Goal: Task Accomplishment & Management: Use online tool/utility

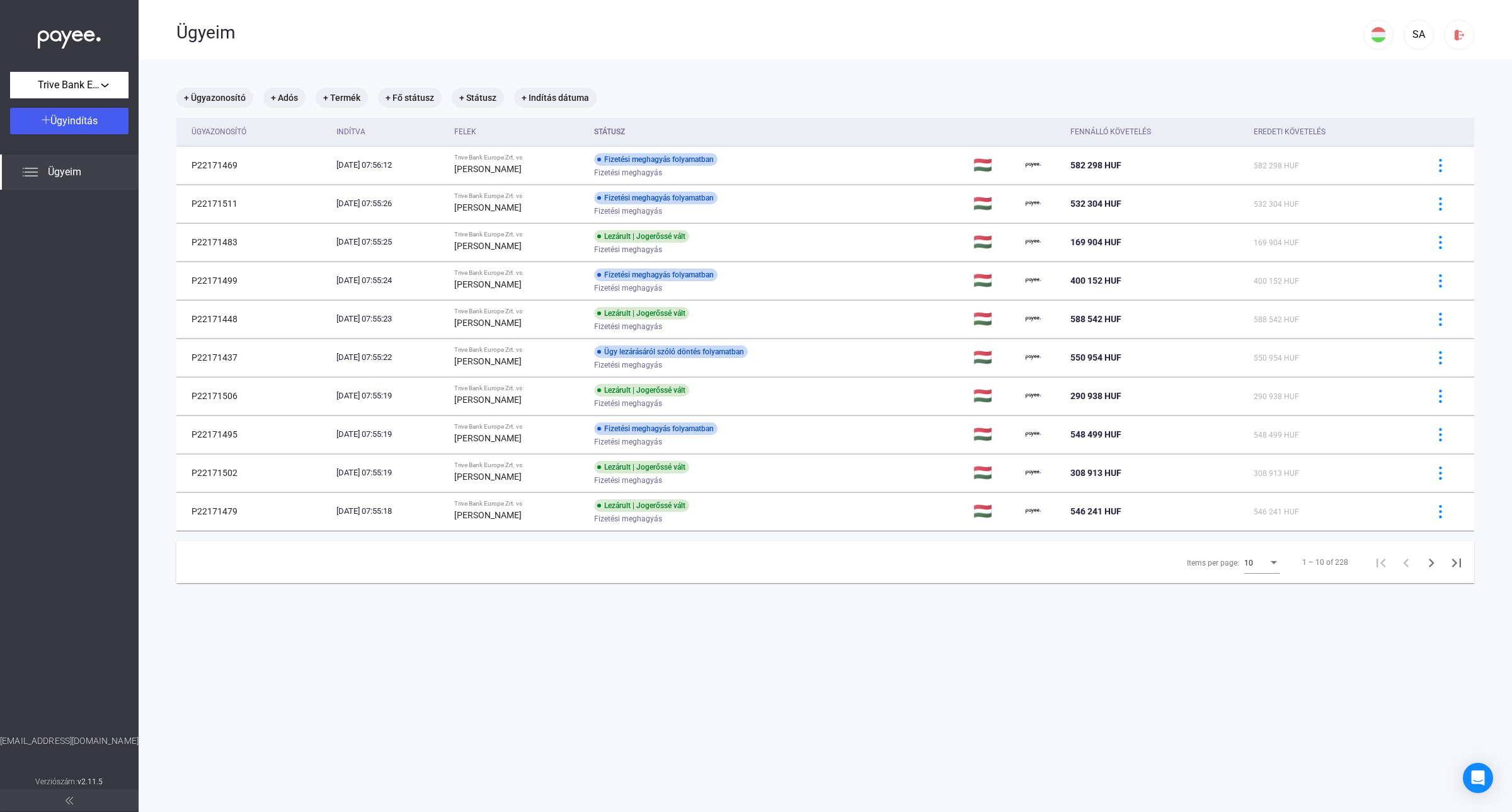
click at [1252, 565] on div "10" at bounding box center [1256, 563] width 24 height 15
drag, startPoint x: 1243, startPoint y: 590, endPoint x: 1249, endPoint y: 586, distance: 7.2
click at [1241, 591] on span "25" at bounding box center [1251, 587] width 35 height 15
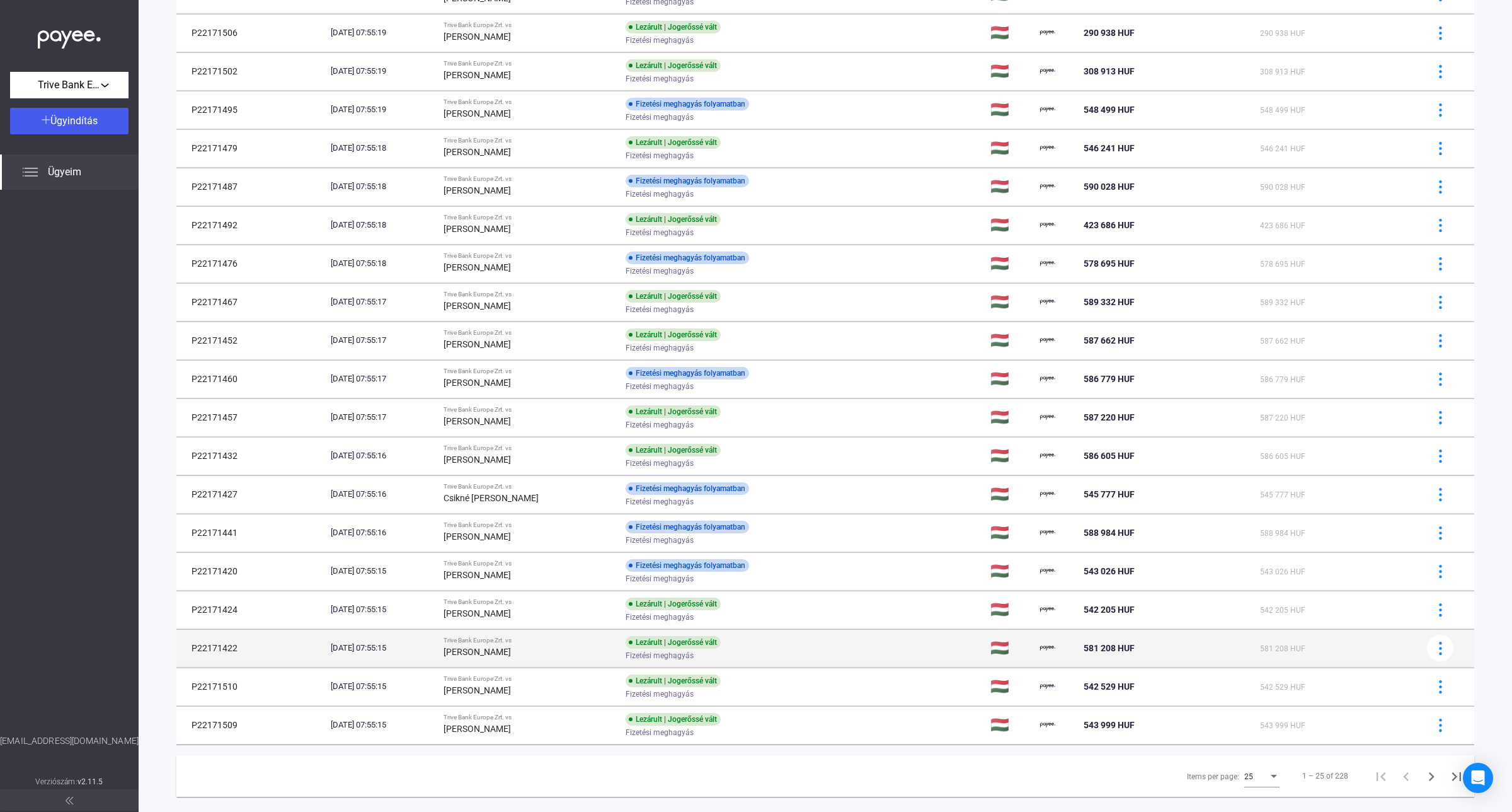
scroll to position [389, 0]
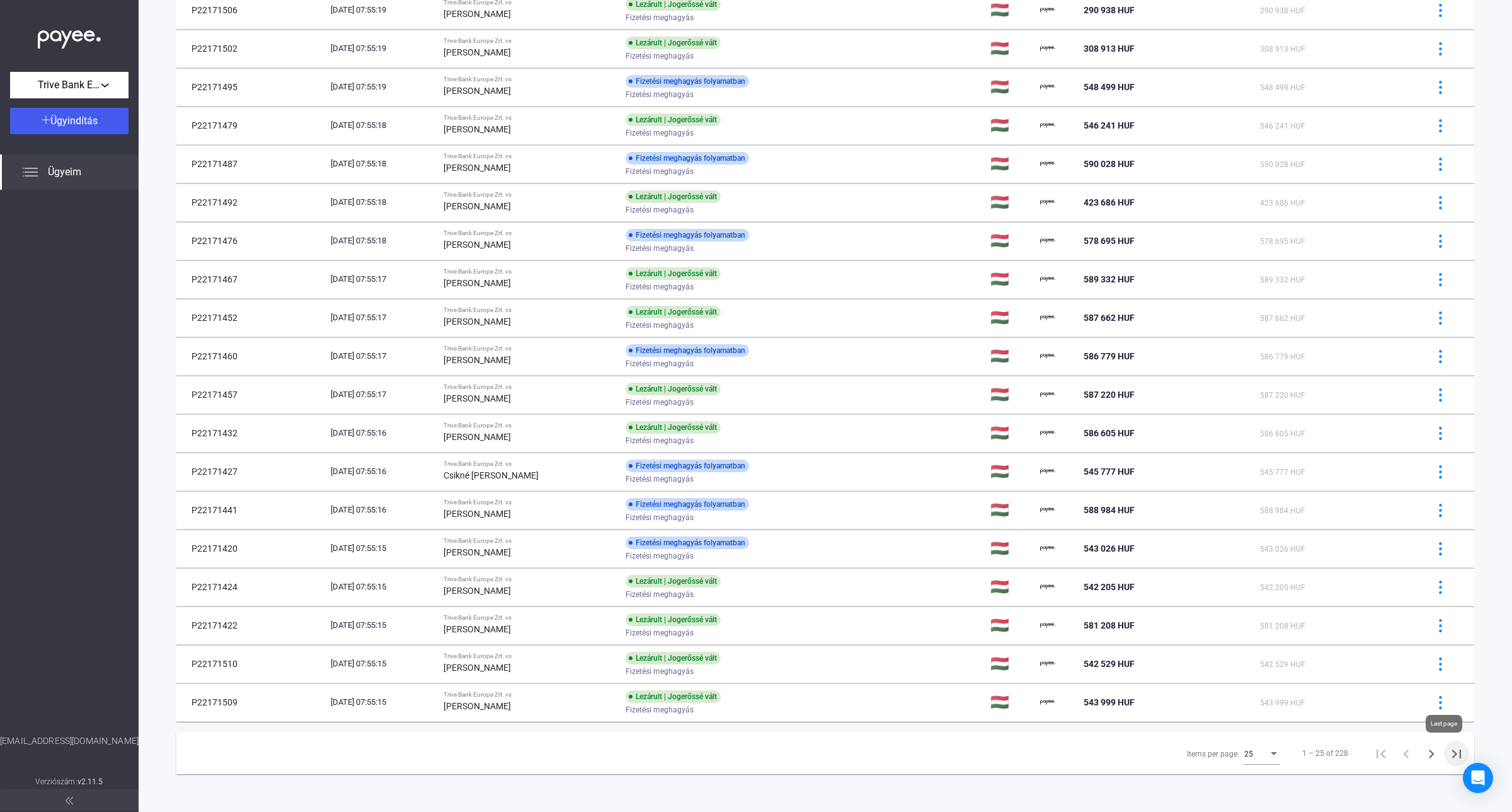
click at [1448, 752] on icon "Last page" at bounding box center [1457, 754] width 18 height 18
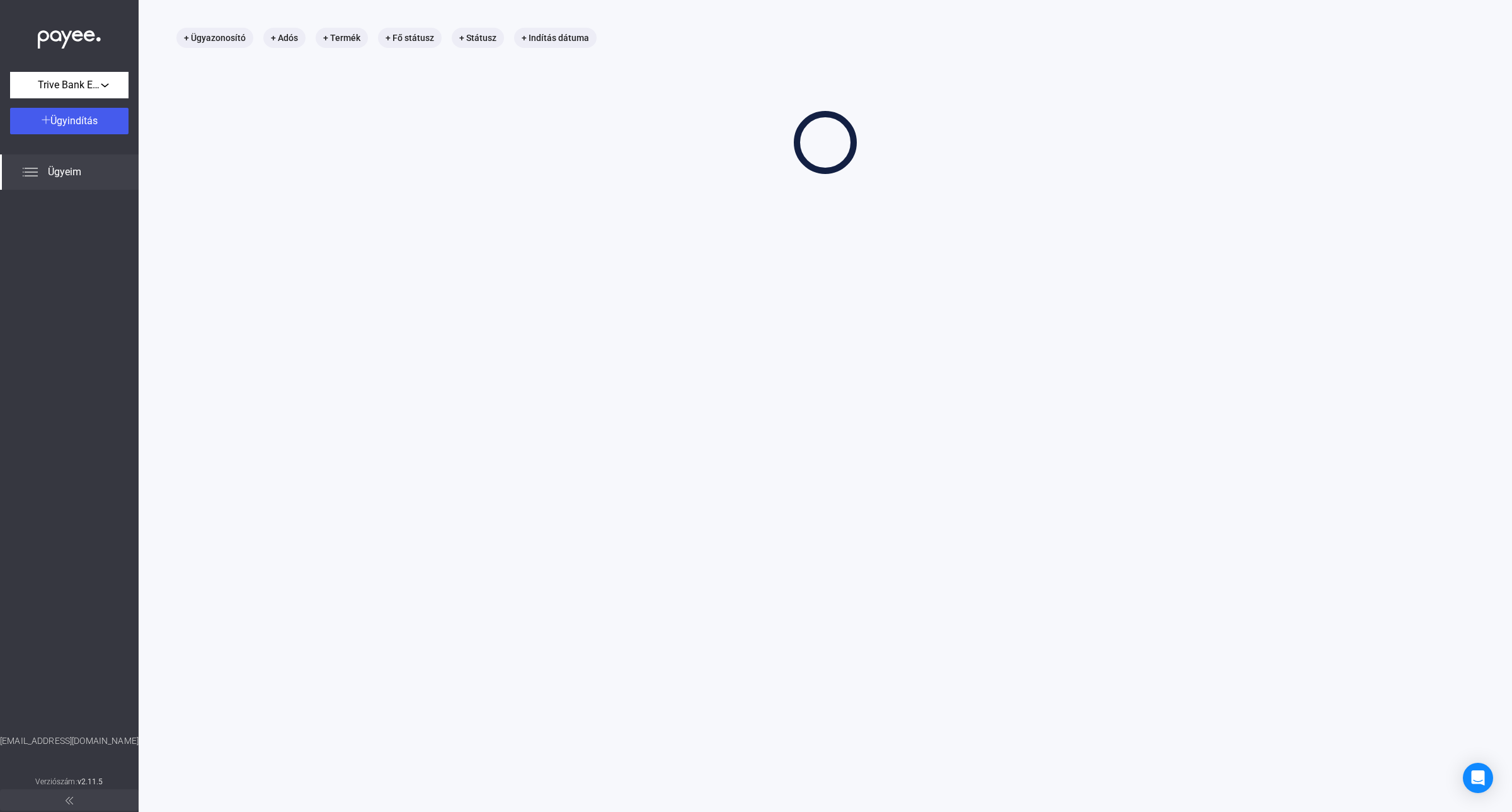
scroll to position [60, 0]
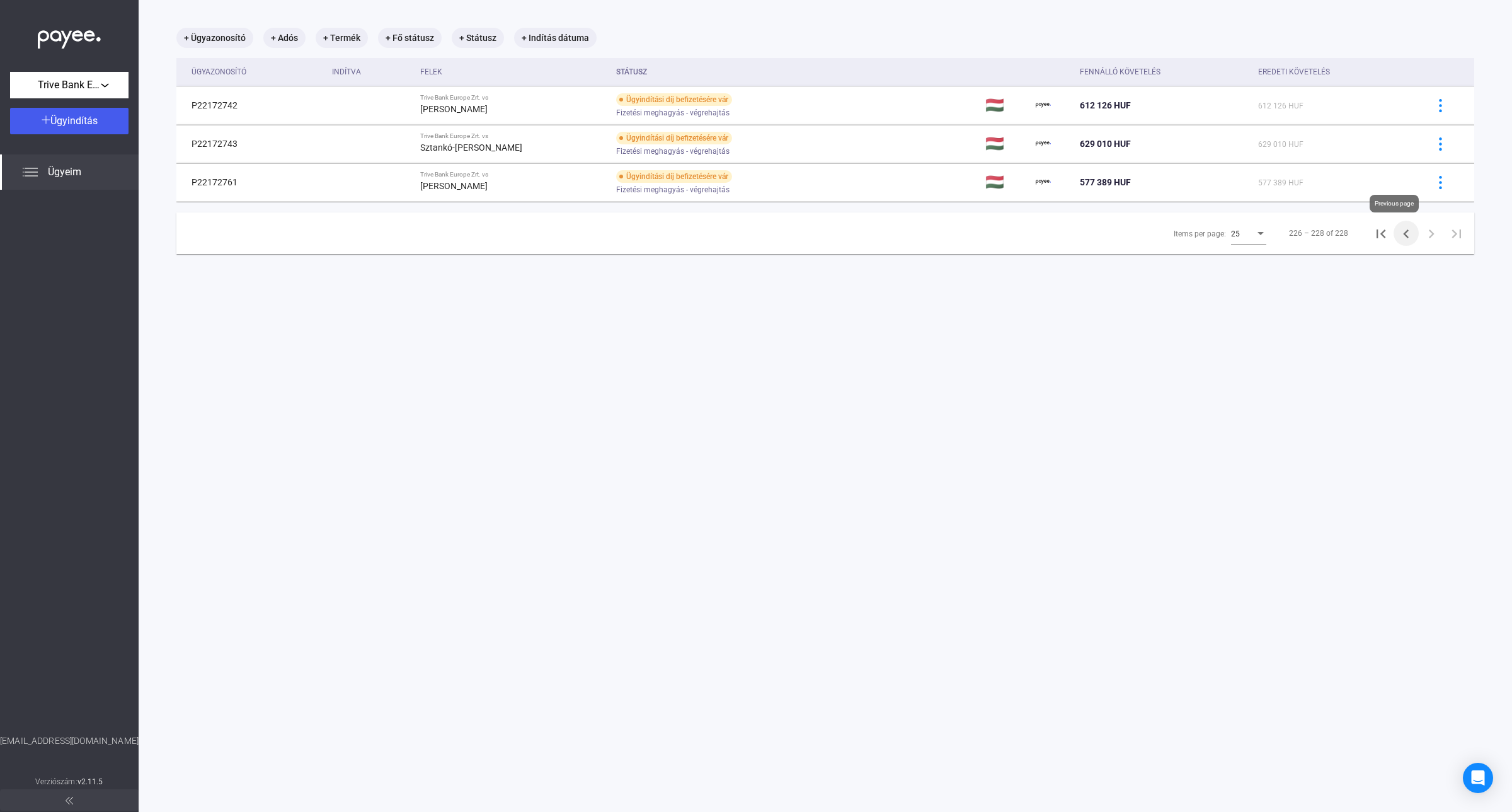
click at [1403, 237] on icon "Previous page" at bounding box center [1406, 233] width 6 height 9
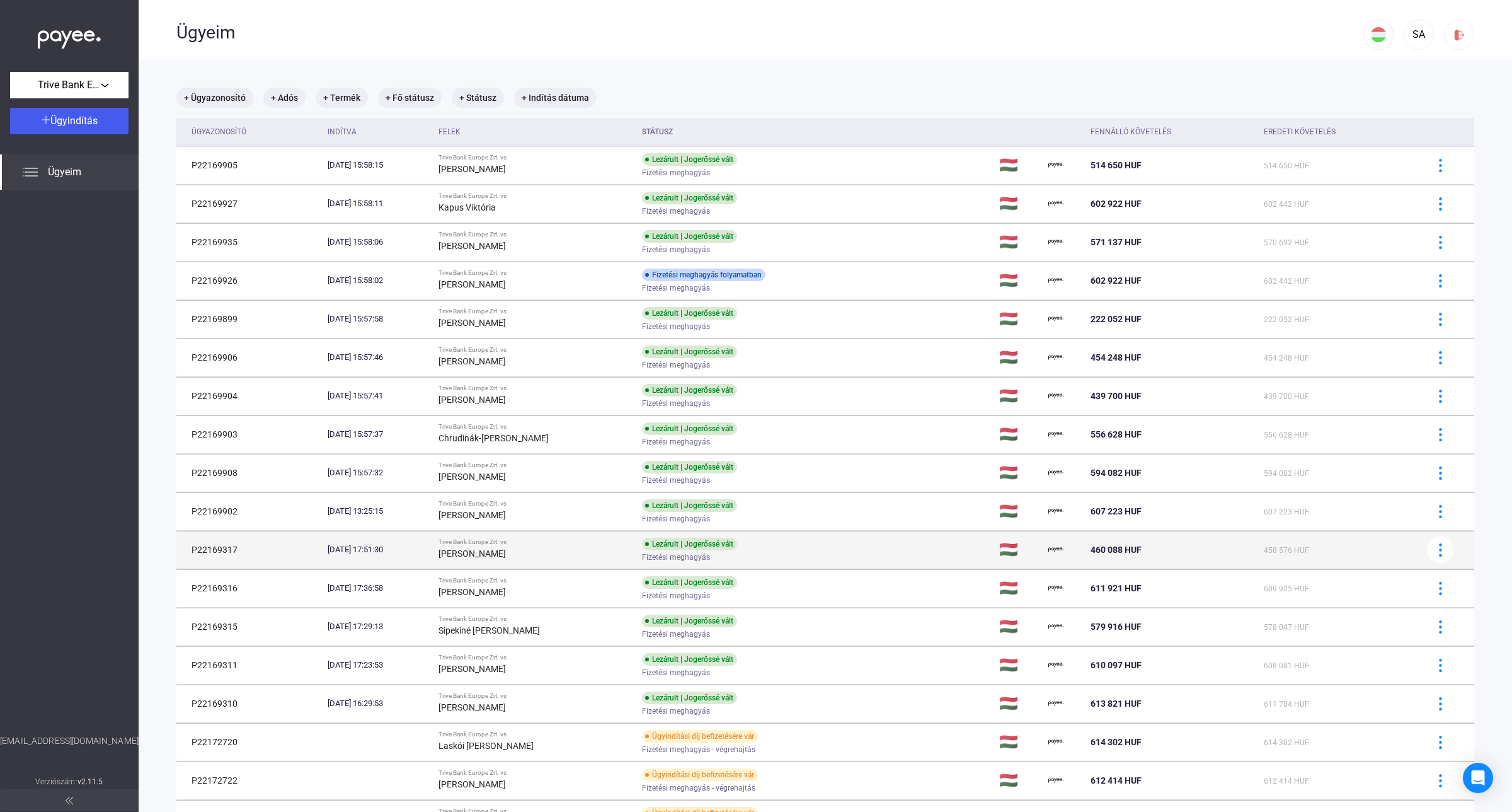
scroll to position [389, 0]
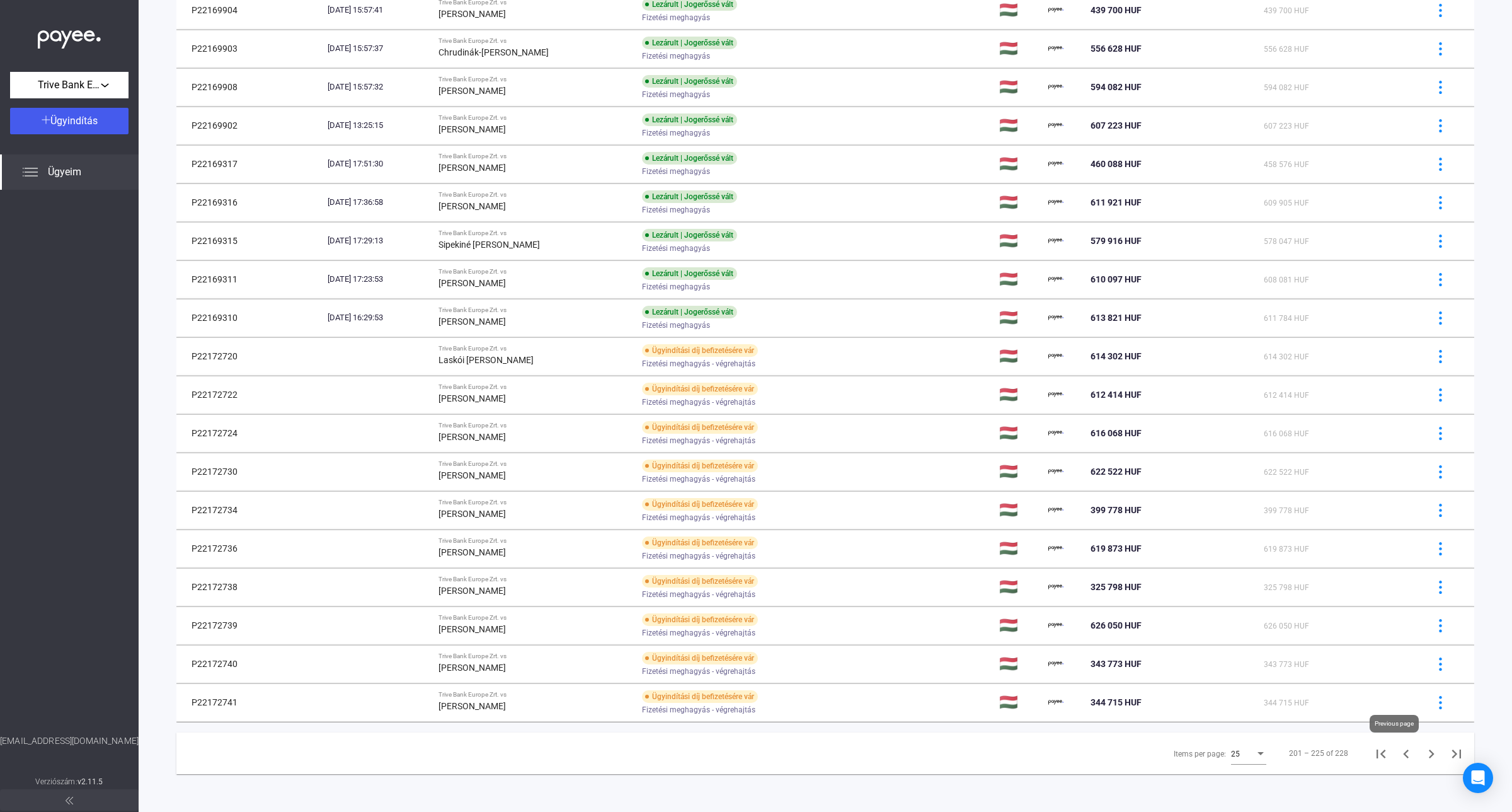
click at [1398, 753] on icon "Previous page" at bounding box center [1406, 754] width 18 height 18
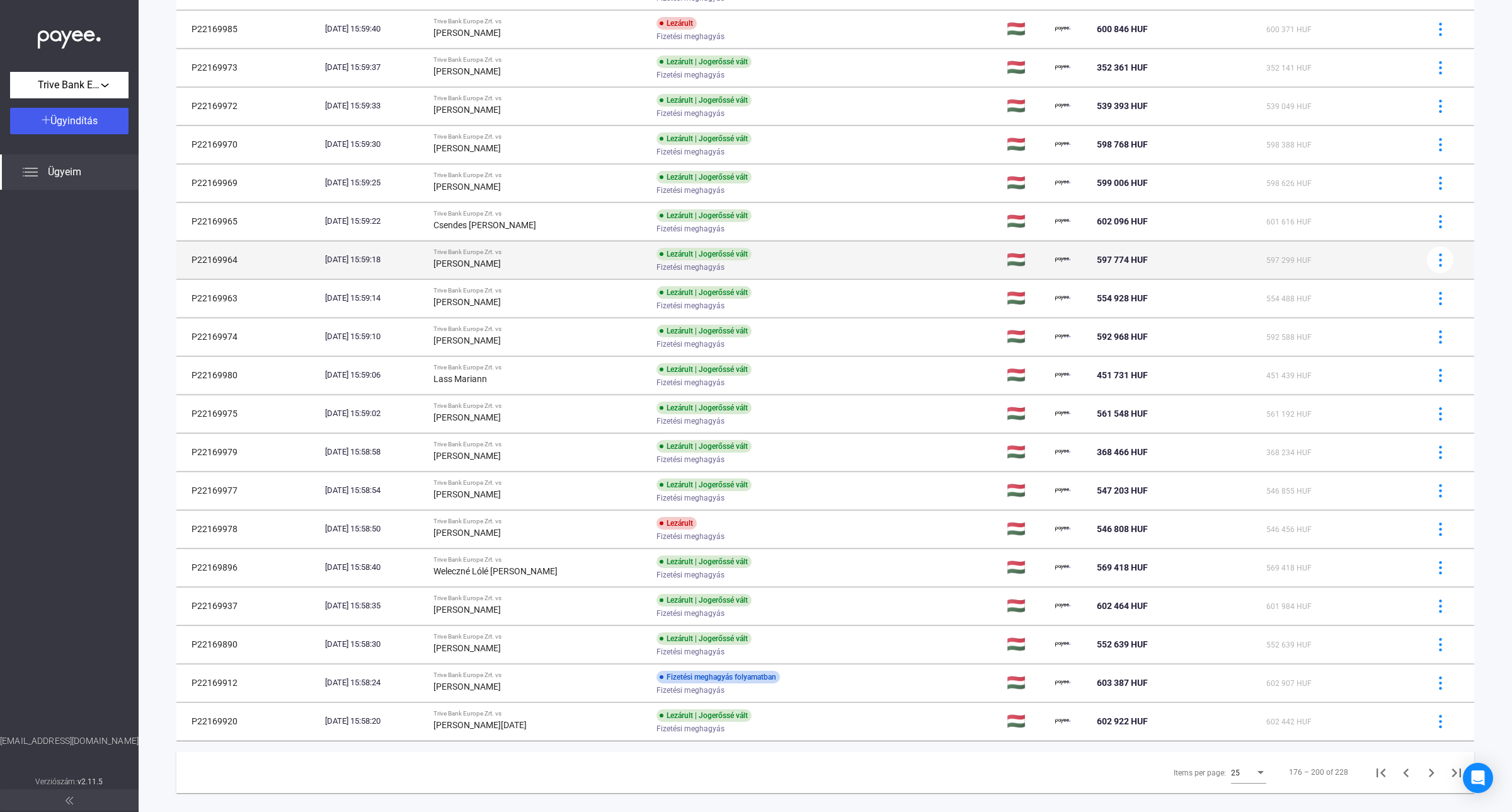
scroll to position [375, 0]
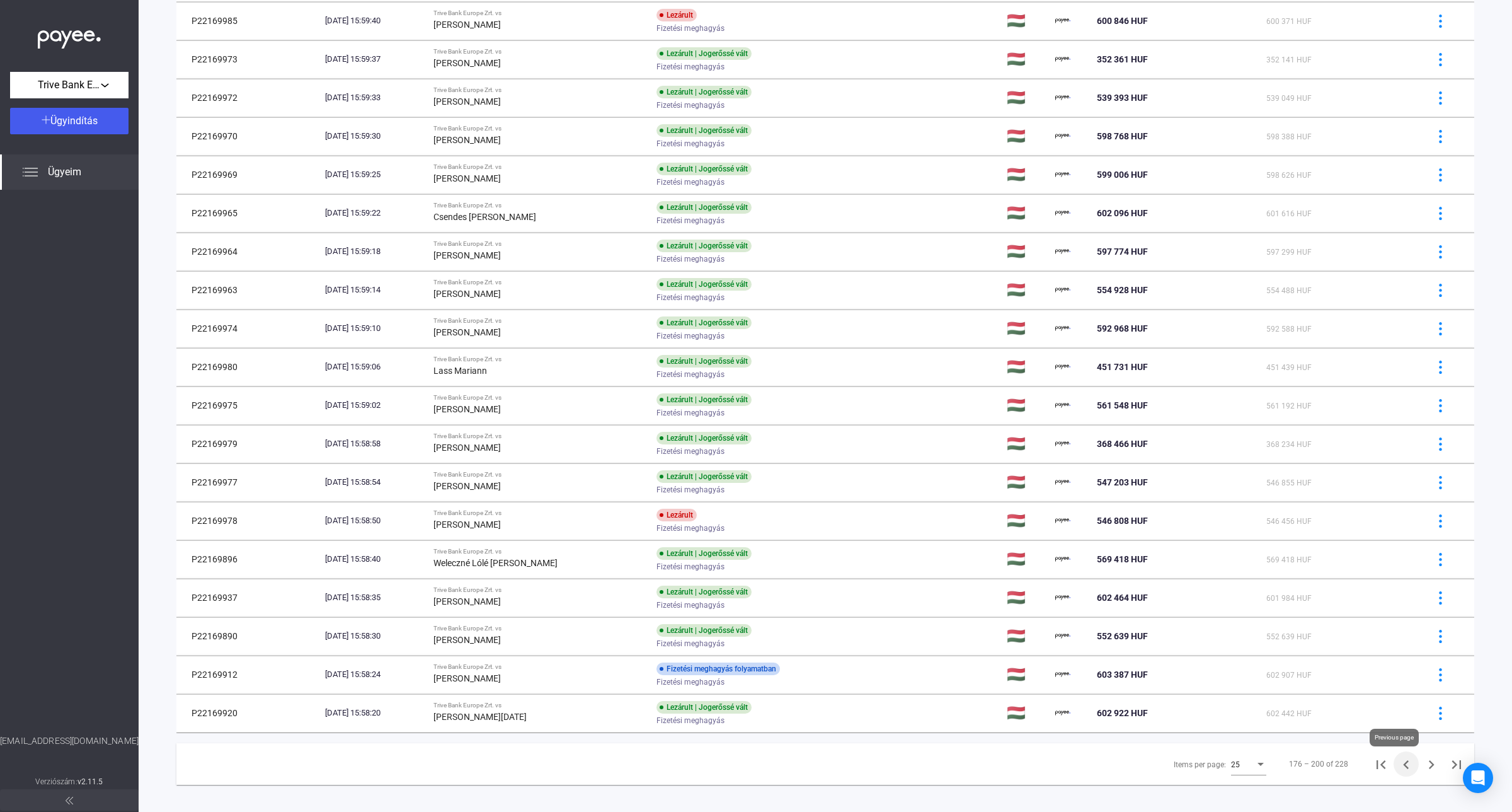
click at [1401, 769] on icon "Previous page" at bounding box center [1406, 764] width 18 height 18
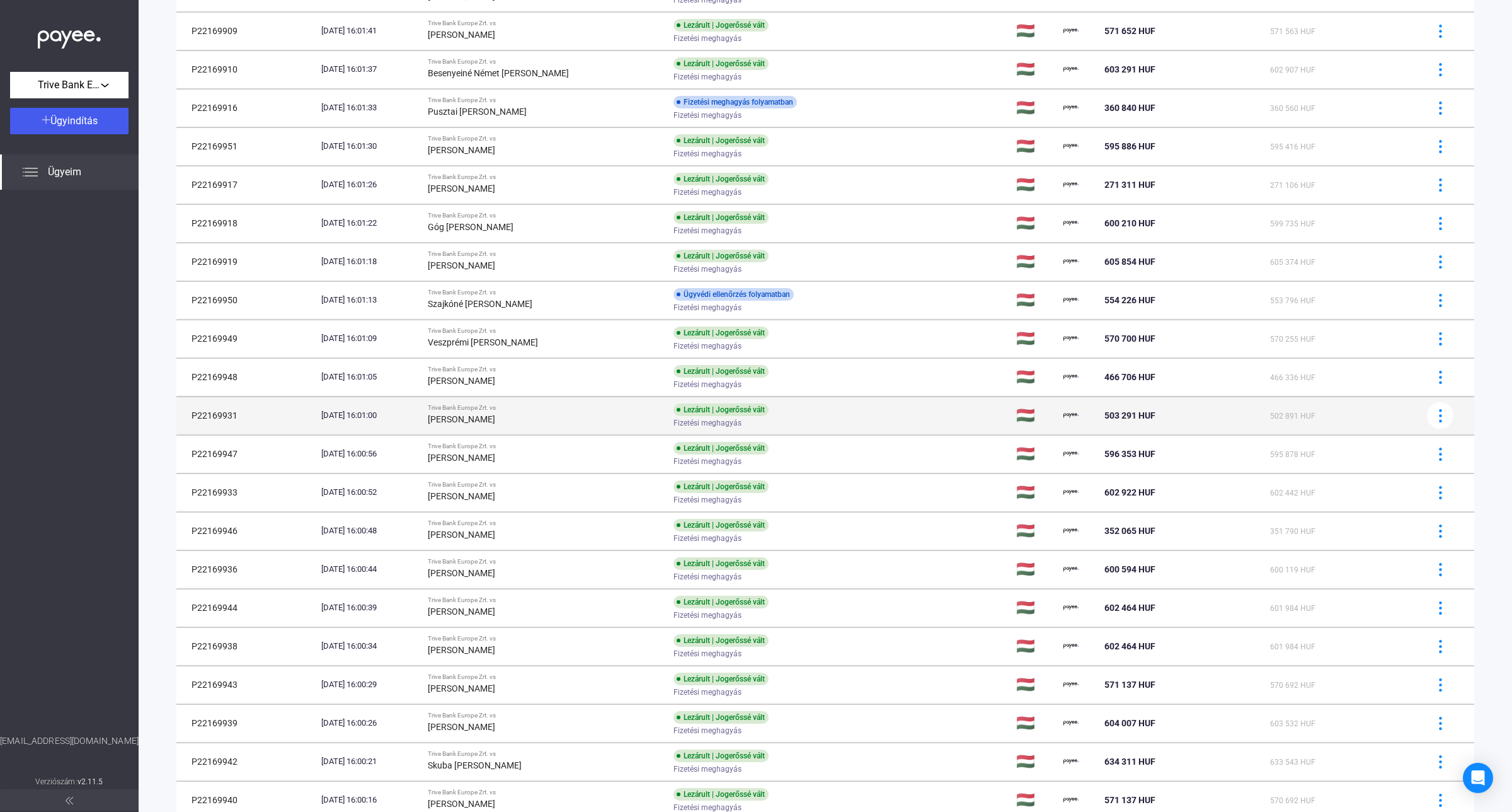
scroll to position [389, 0]
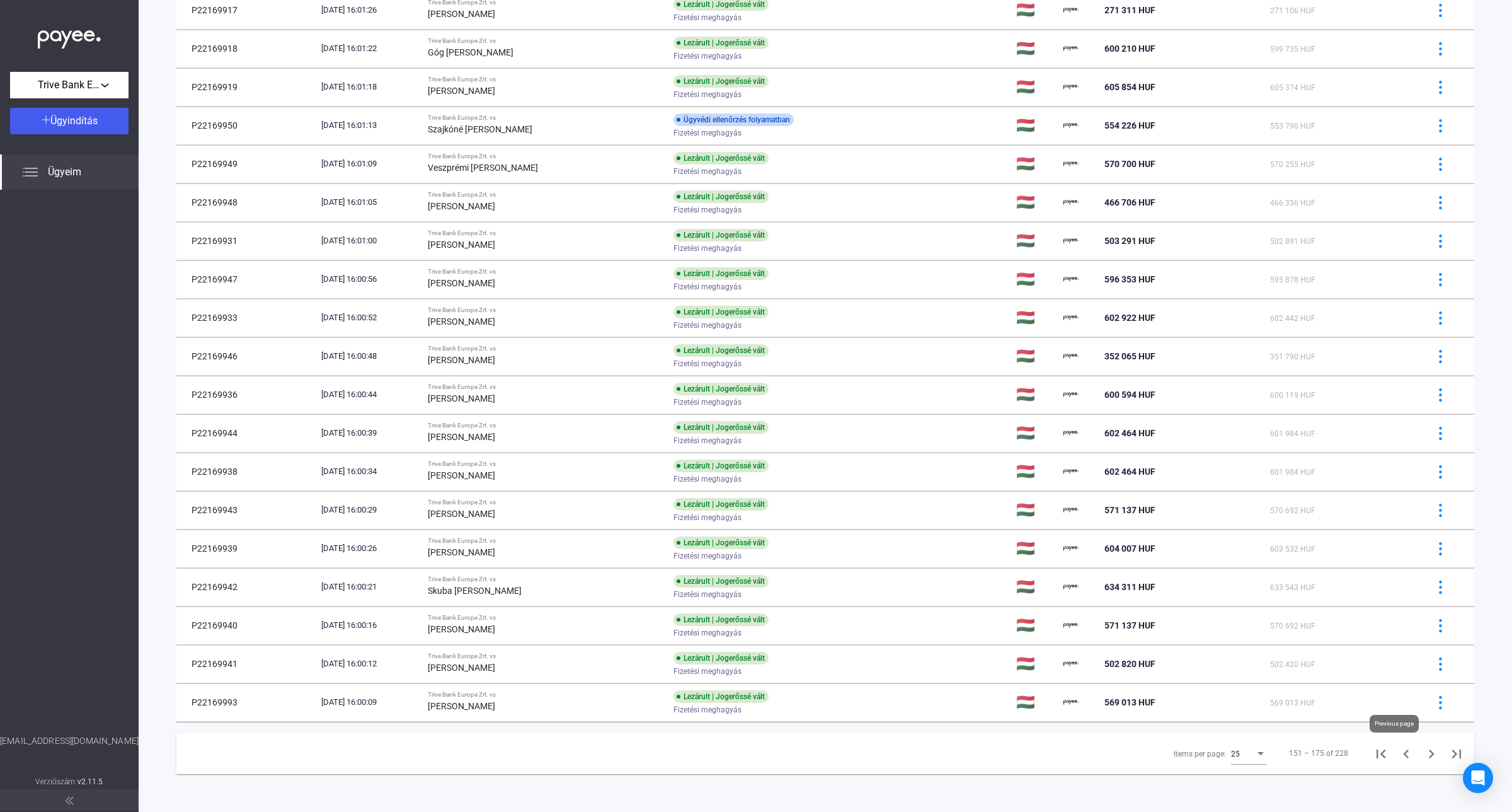
click at [1398, 752] on icon "Previous page" at bounding box center [1406, 754] width 18 height 18
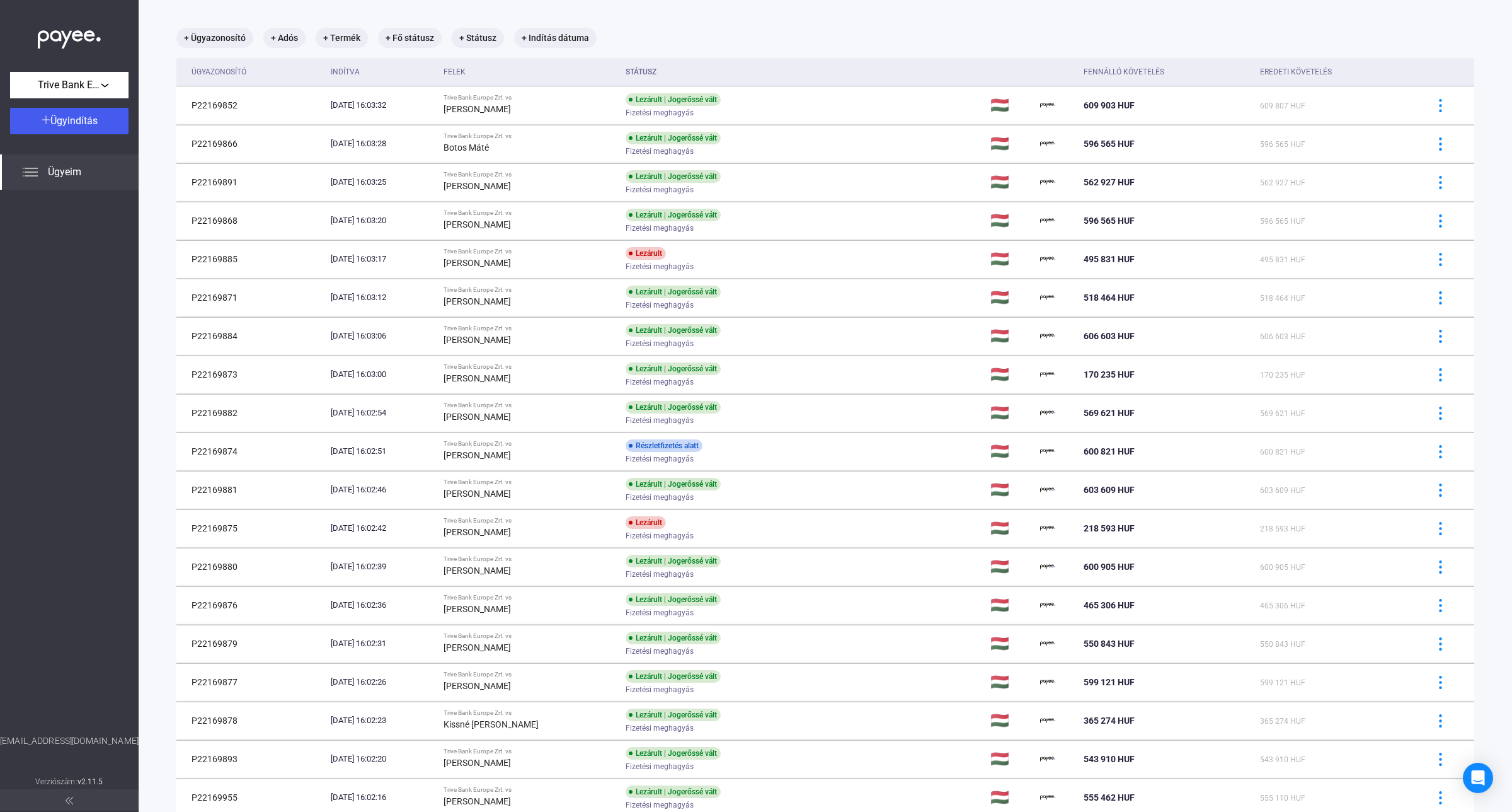
scroll to position [389, 0]
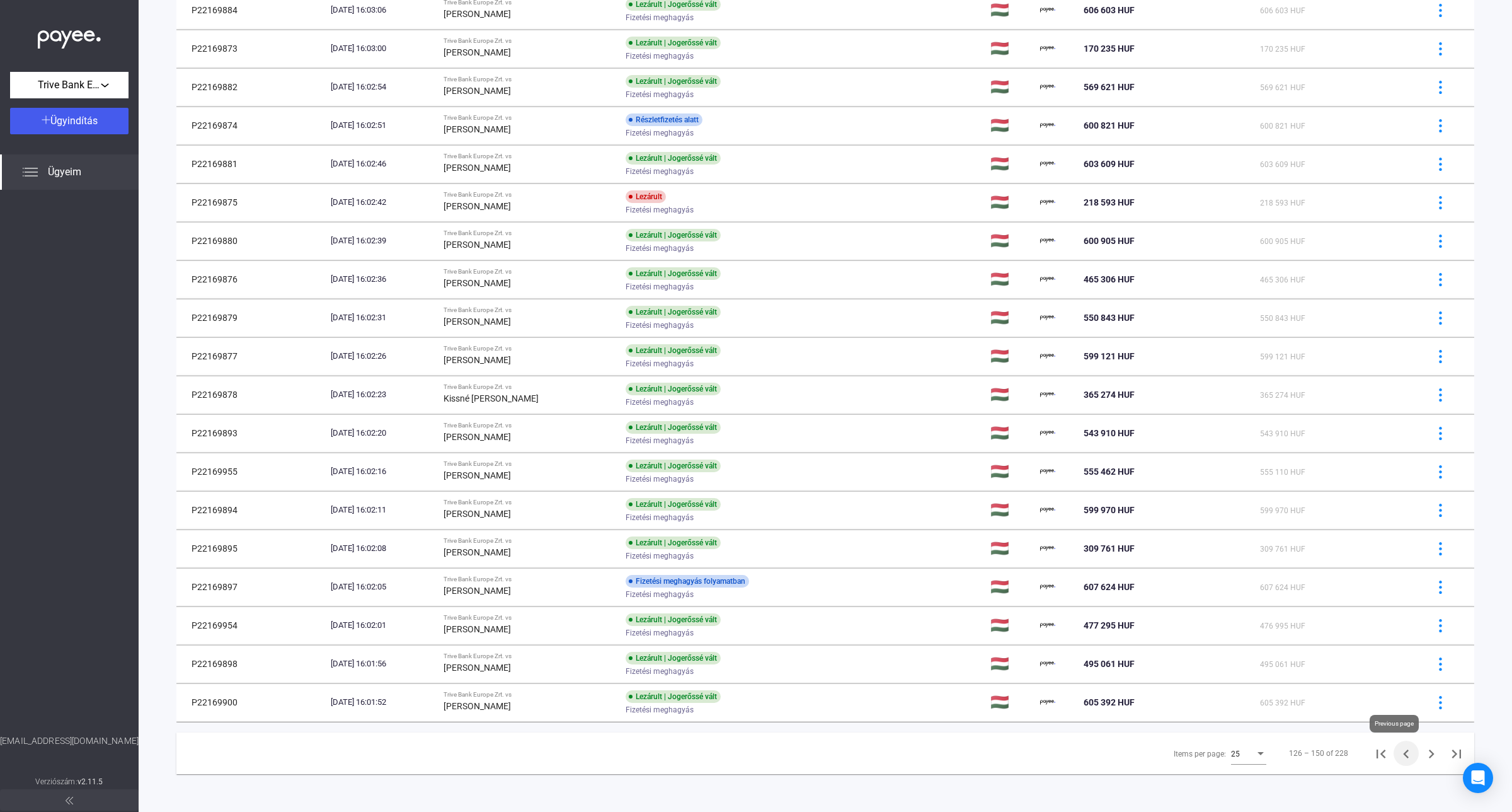
click at [1398, 757] on icon "Previous page" at bounding box center [1406, 754] width 18 height 18
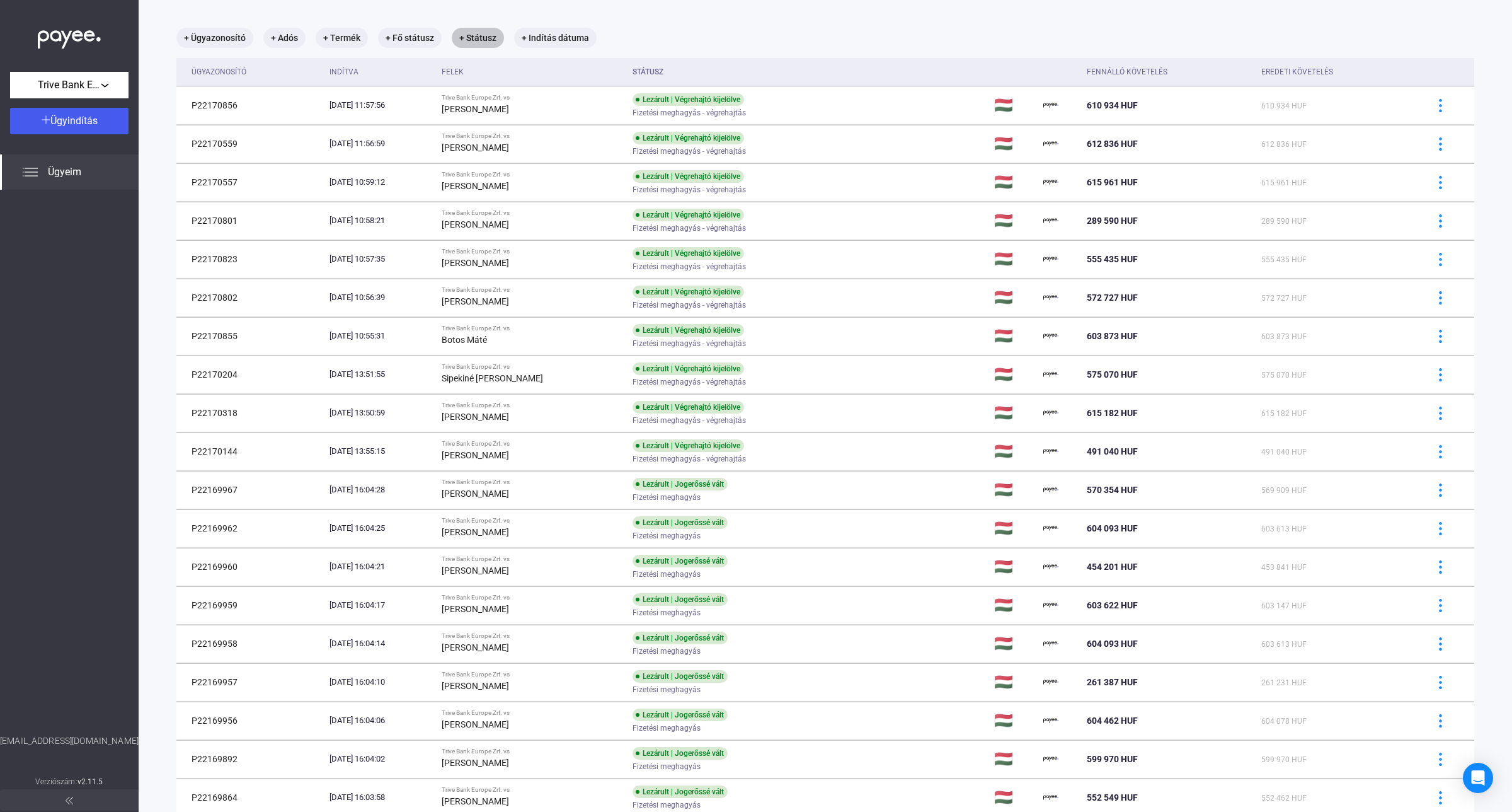
click at [474, 45] on mat-chip "+ Státusz" at bounding box center [477, 37] width 52 height 20
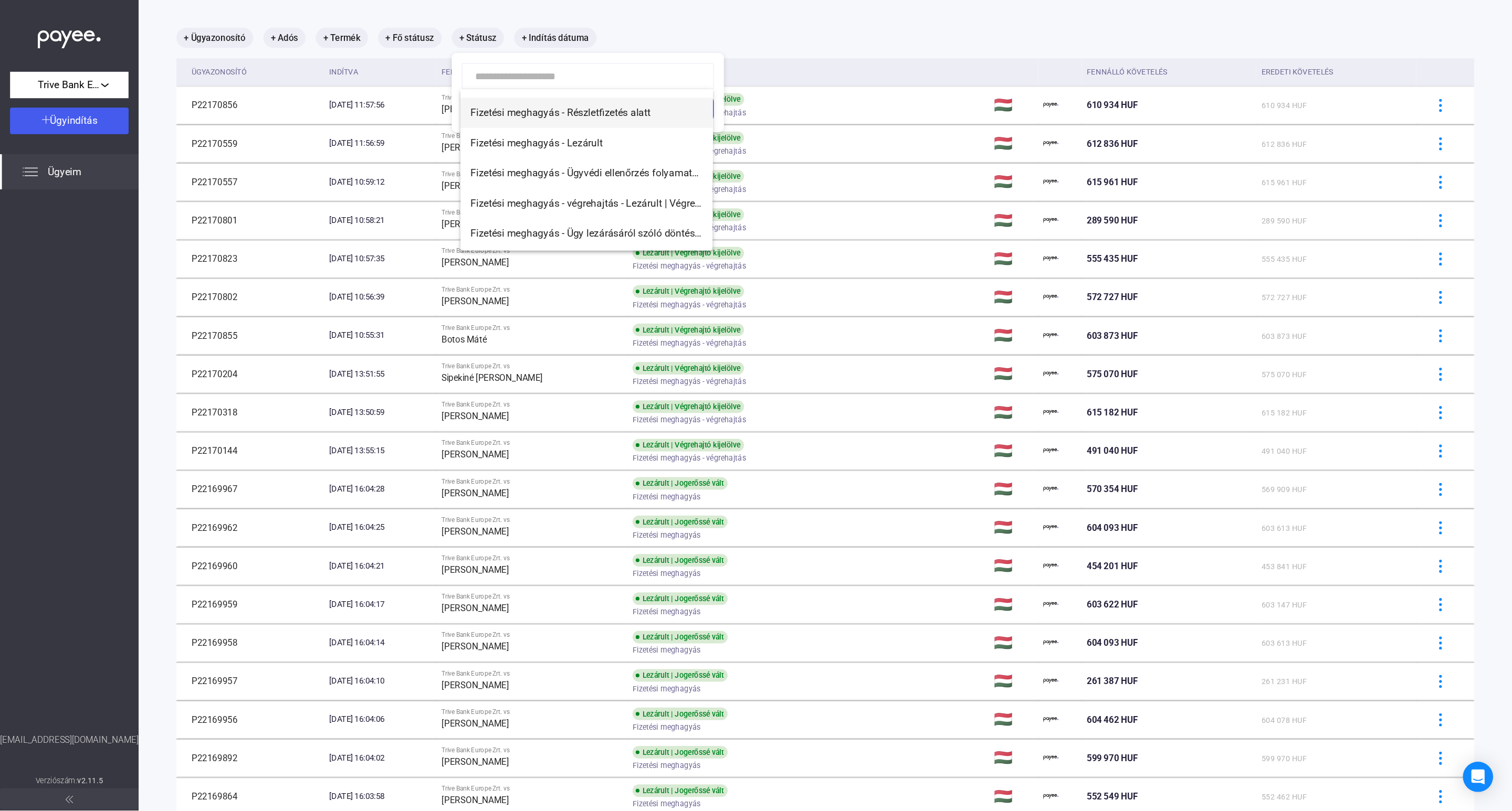
scroll to position [92, 0]
click at [460, 121] on span "Fizetési meghagyás - végrehajtás - Lezárult | Végrehajtó kijelölve" at bounding box center [488, 121] width 193 height 13
type input "**********"
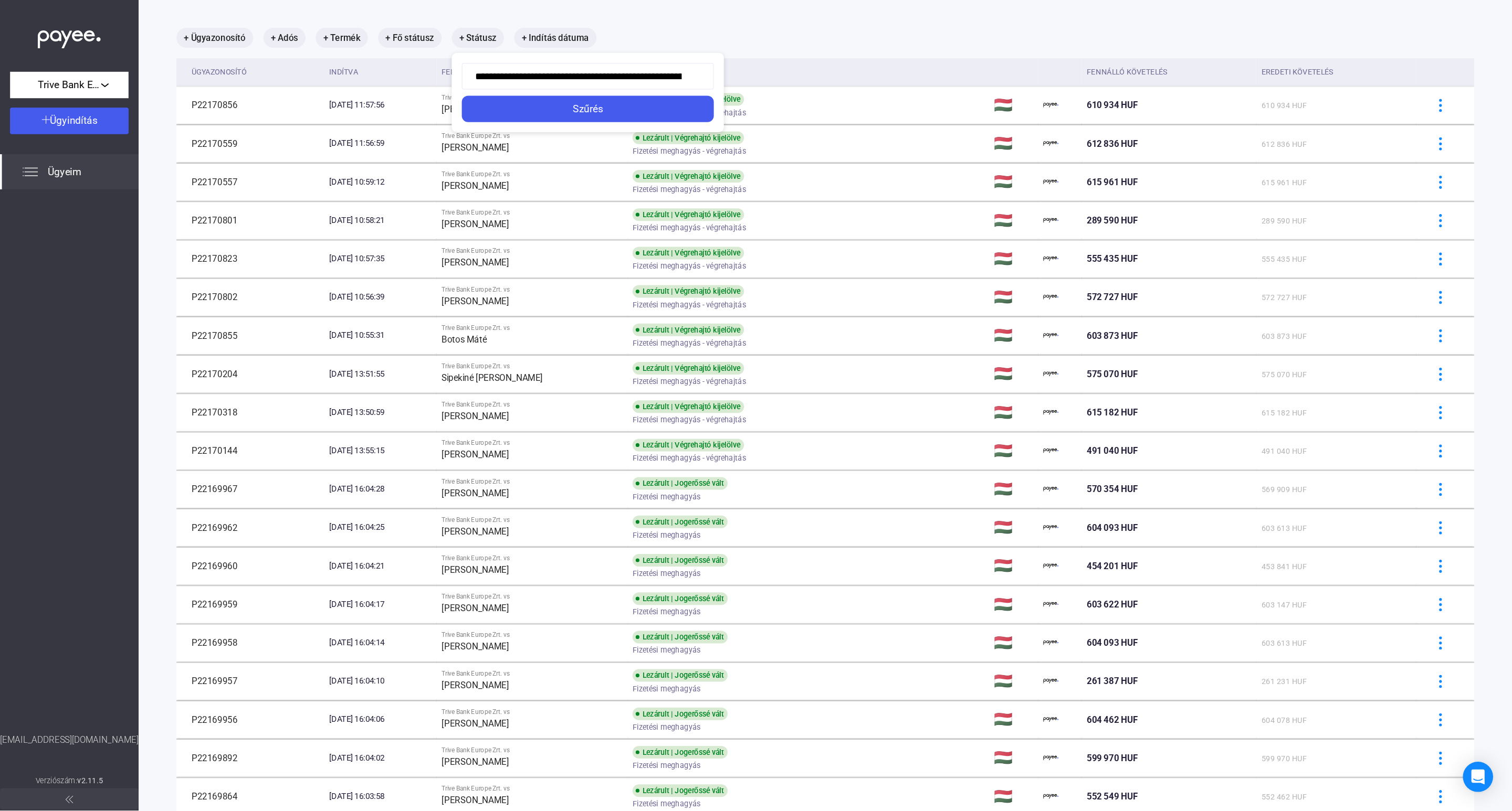
scroll to position [49, 0]
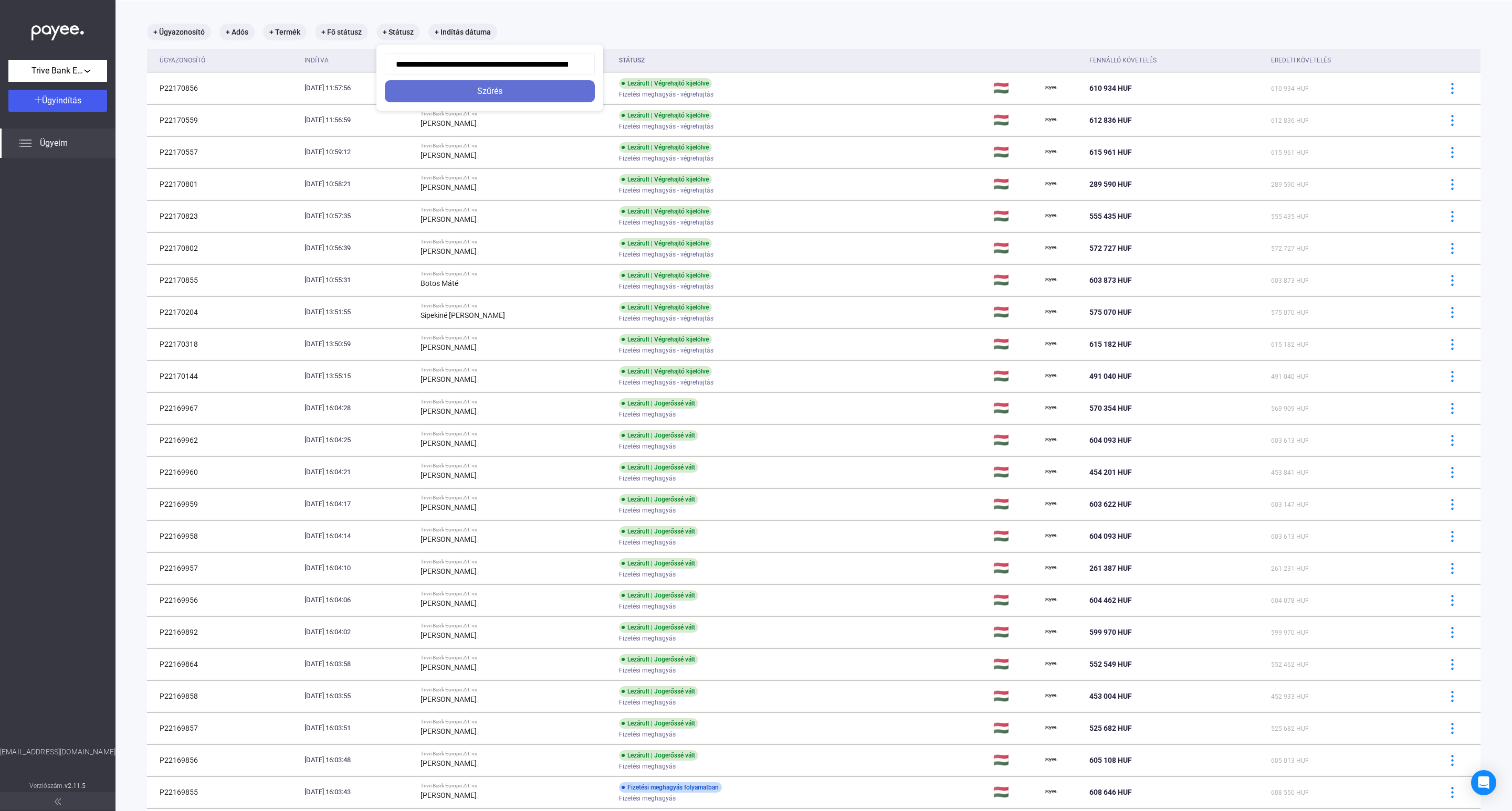
click at [471, 86] on div "Szűrés" at bounding box center [490, 91] width 204 height 13
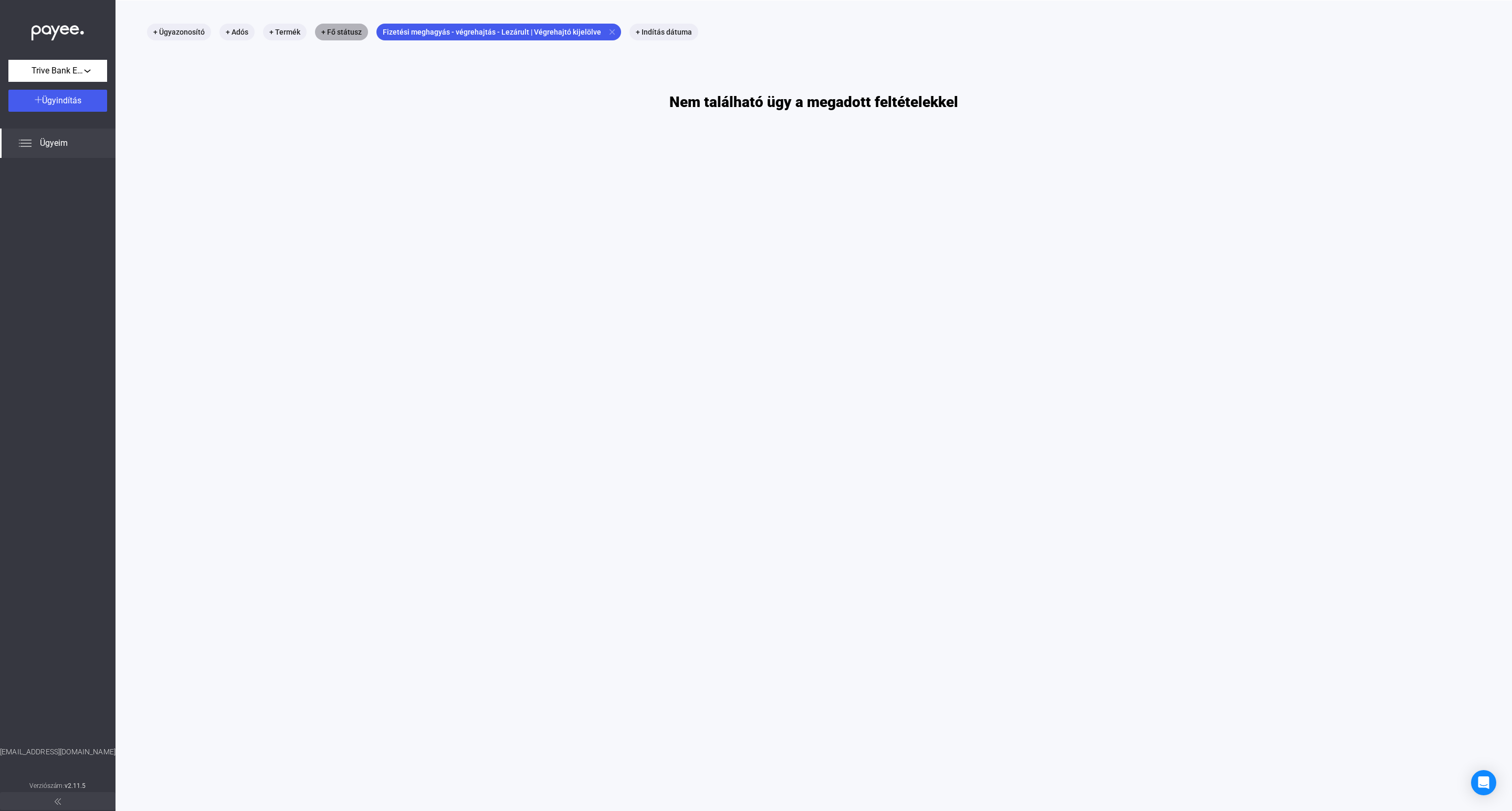
click at [348, 29] on mat-chip "+ Fő státusz" at bounding box center [341, 32] width 53 height 17
click at [376, 91] on div "Szűrés" at bounding box center [375, 91] width 98 height 13
click at [500, 32] on mat-chip "Fizetési meghagyás - végrehajtás - Lezárult | Végrehajtó kijelölve close" at bounding box center [498, 32] width 244 height 17
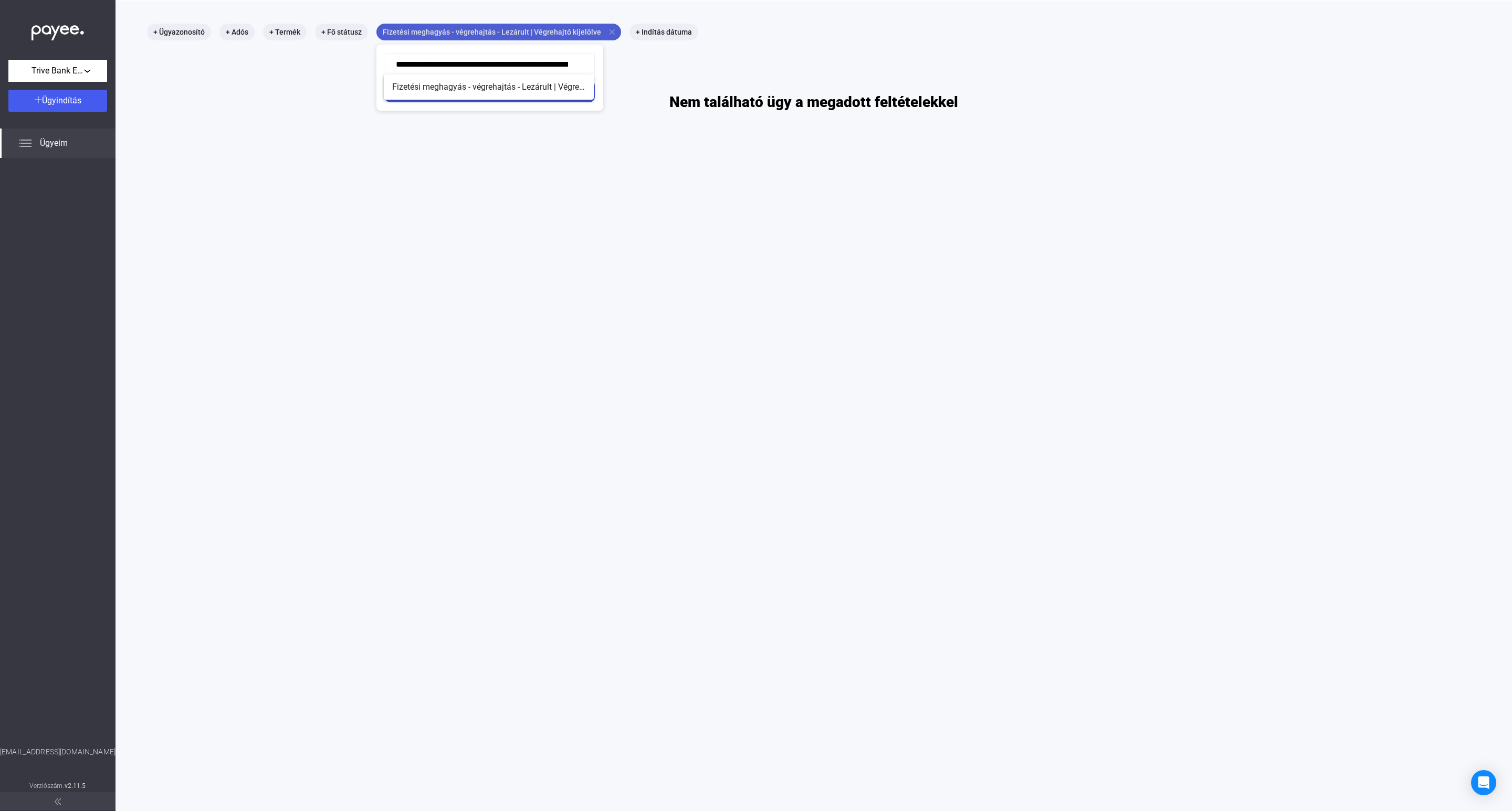
scroll to position [0, 71]
click at [581, 66] on input "**********" at bounding box center [490, 64] width 210 height 22
click at [506, 86] on span "Fizetési meghagyás - végrehajtás - Lezárult | Végrehajtó kijelölve" at bounding box center [488, 87] width 193 height 13
type input "**********"
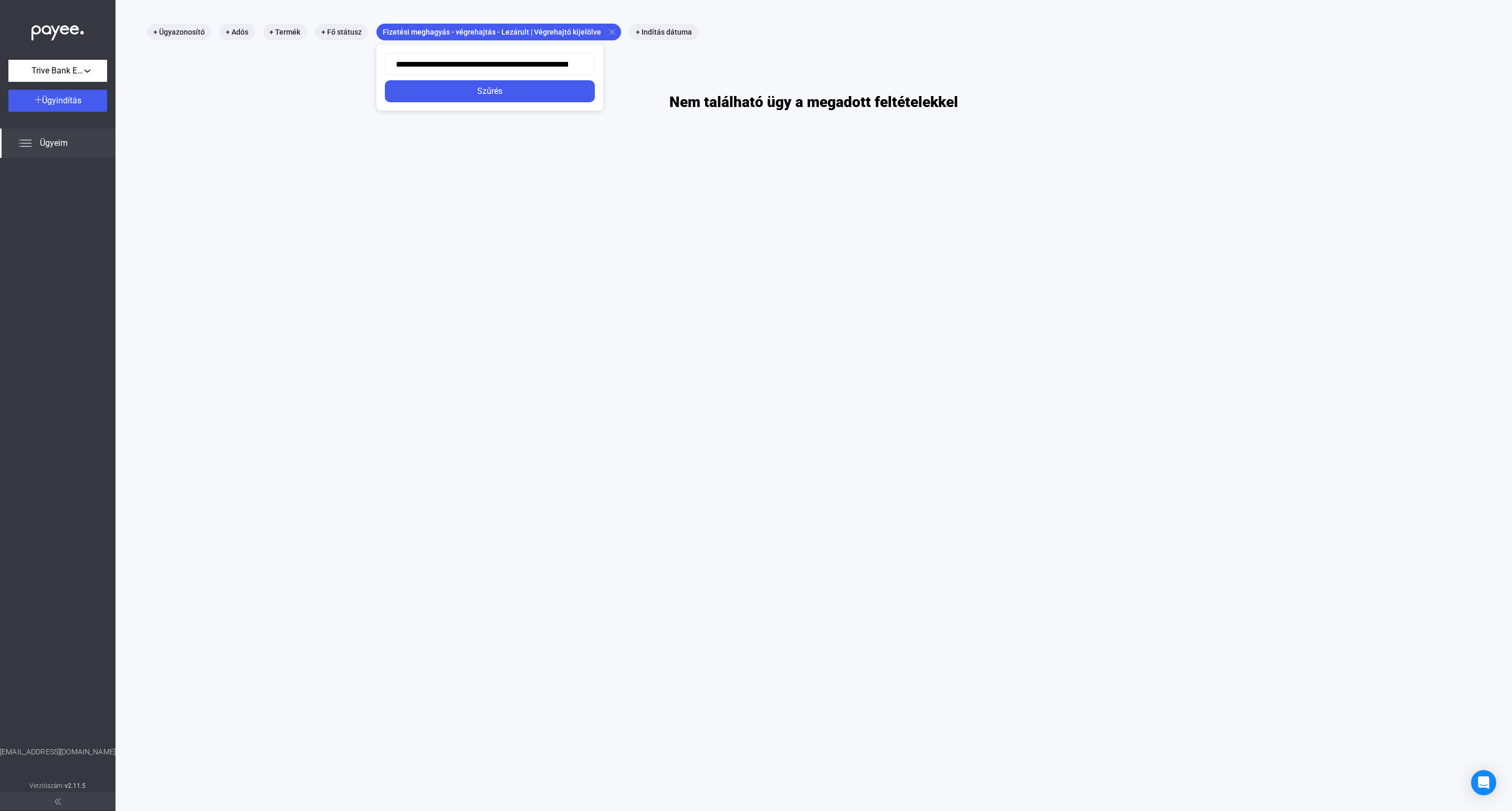
click at [506, 86] on div "Szűrés" at bounding box center [490, 91] width 204 height 13
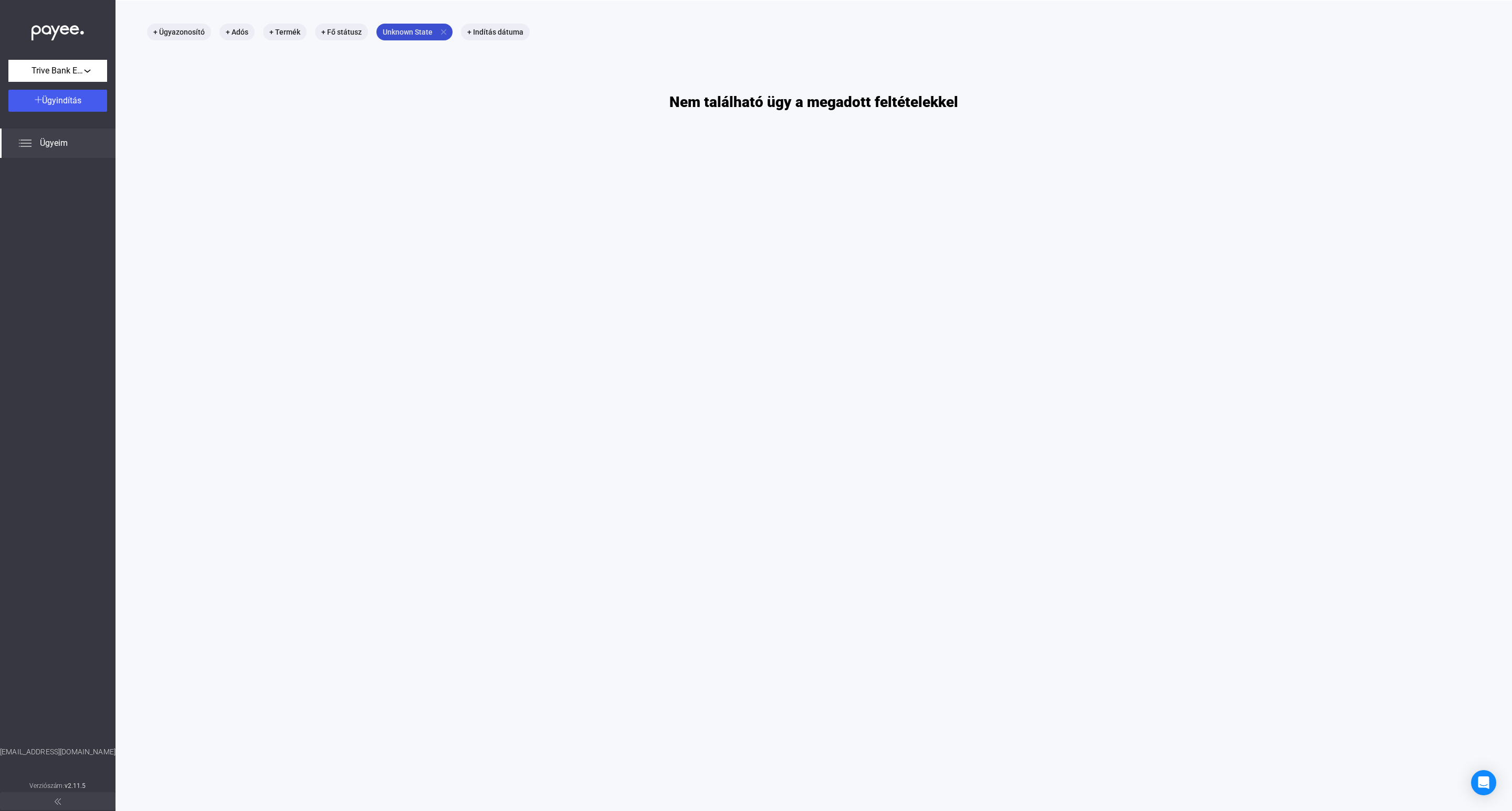
click at [444, 32] on mat-icon "close" at bounding box center [444, 32] width 10 height 10
